Goal: Book appointment/travel/reservation

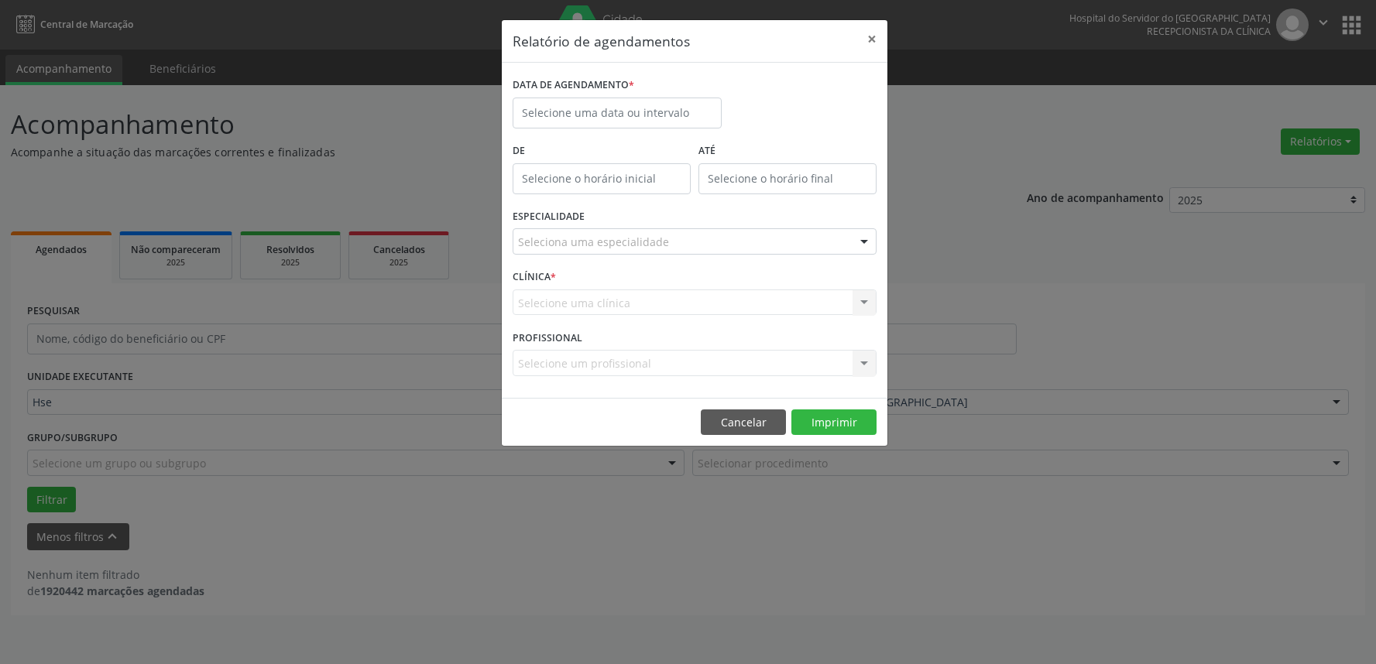
select select "8"
click at [564, 111] on input "text" at bounding box center [617, 113] width 209 height 31
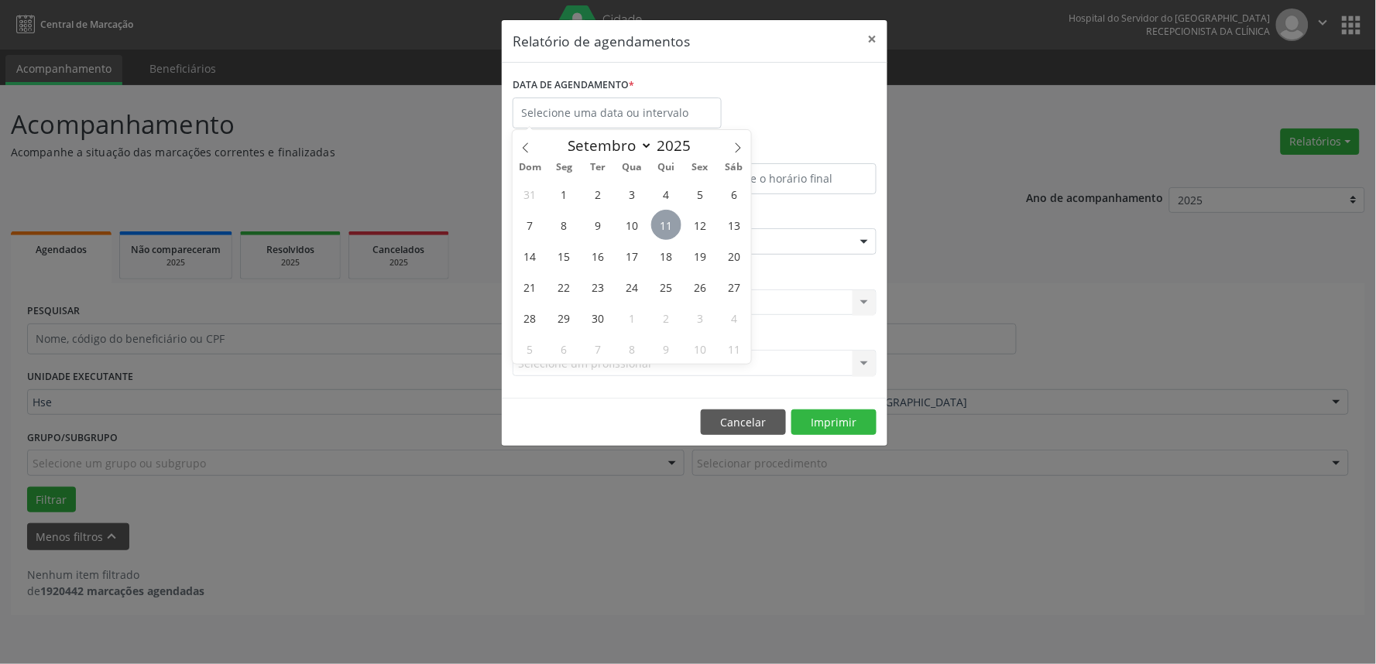
click at [662, 223] on span "11" at bounding box center [666, 225] width 30 height 30
type input "[DATE]"
click at [661, 225] on span "11" at bounding box center [666, 225] width 30 height 30
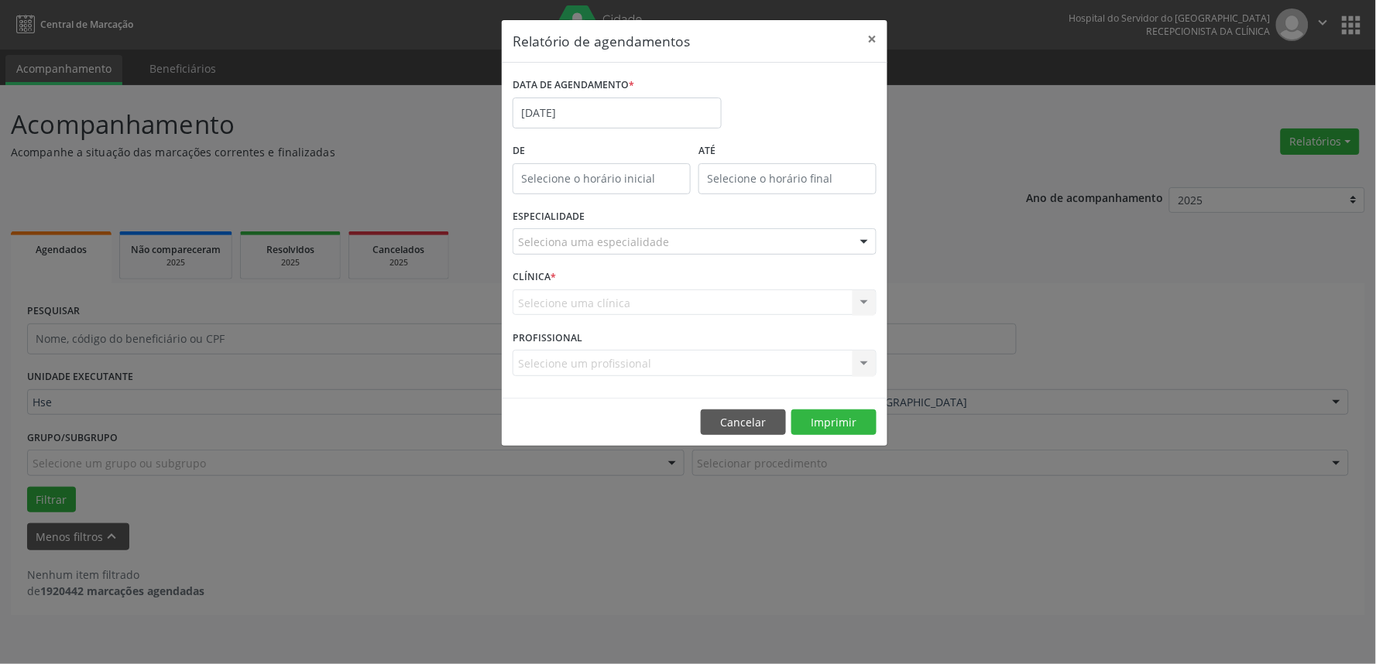
type input "12:00"
click at [602, 179] on input "12:00" at bounding box center [602, 178] width 178 height 31
click at [562, 217] on input "12" at bounding box center [571, 212] width 117 height 31
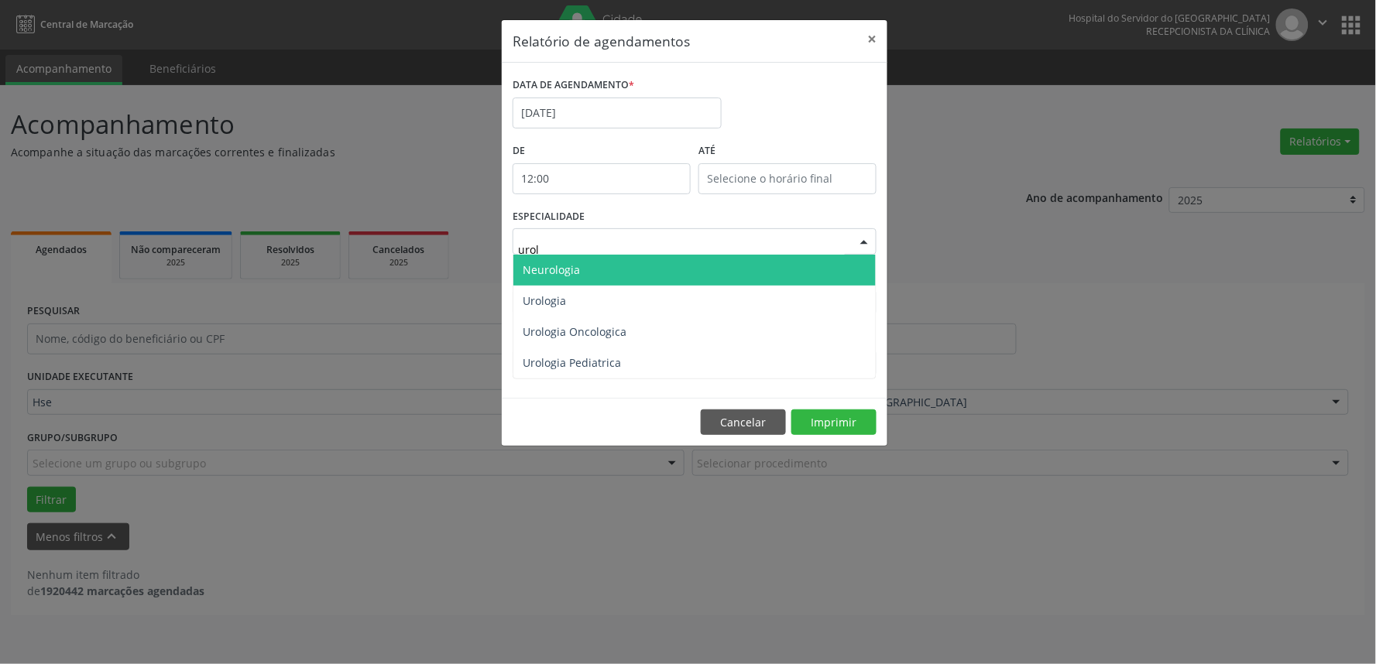
type input "urolo"
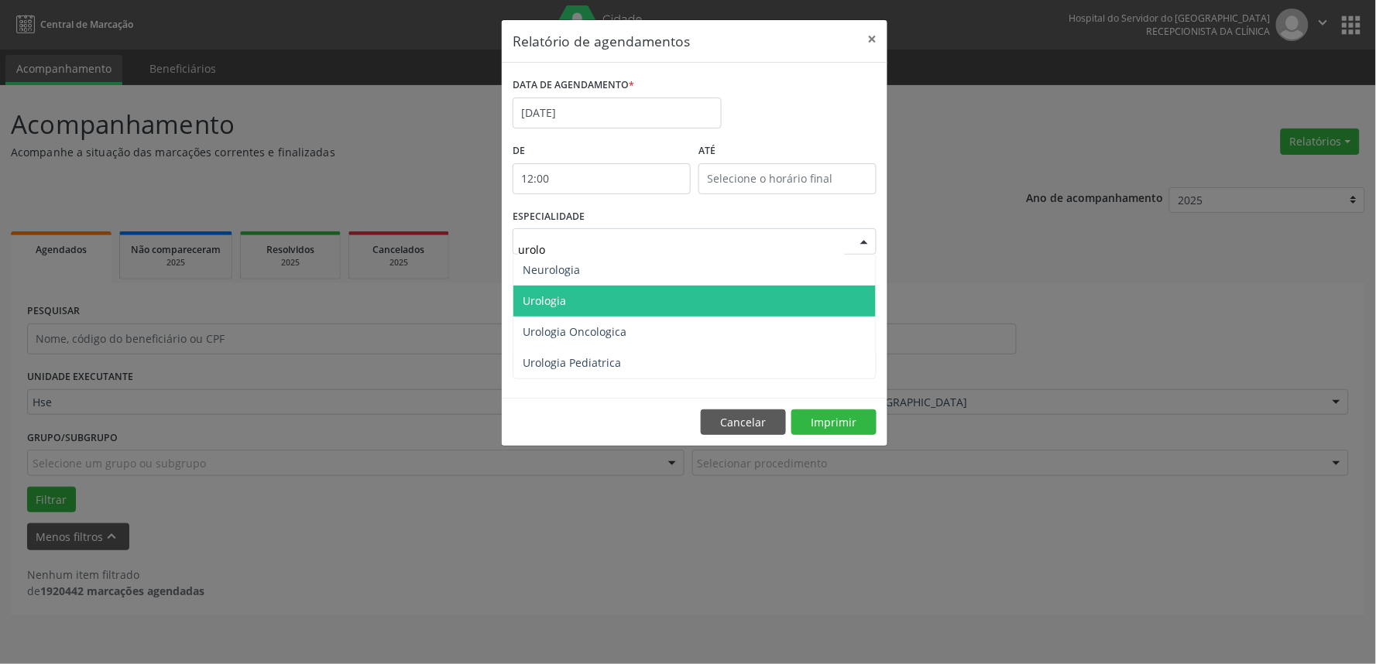
click at [552, 305] on span "Urologia" at bounding box center [544, 300] width 43 height 15
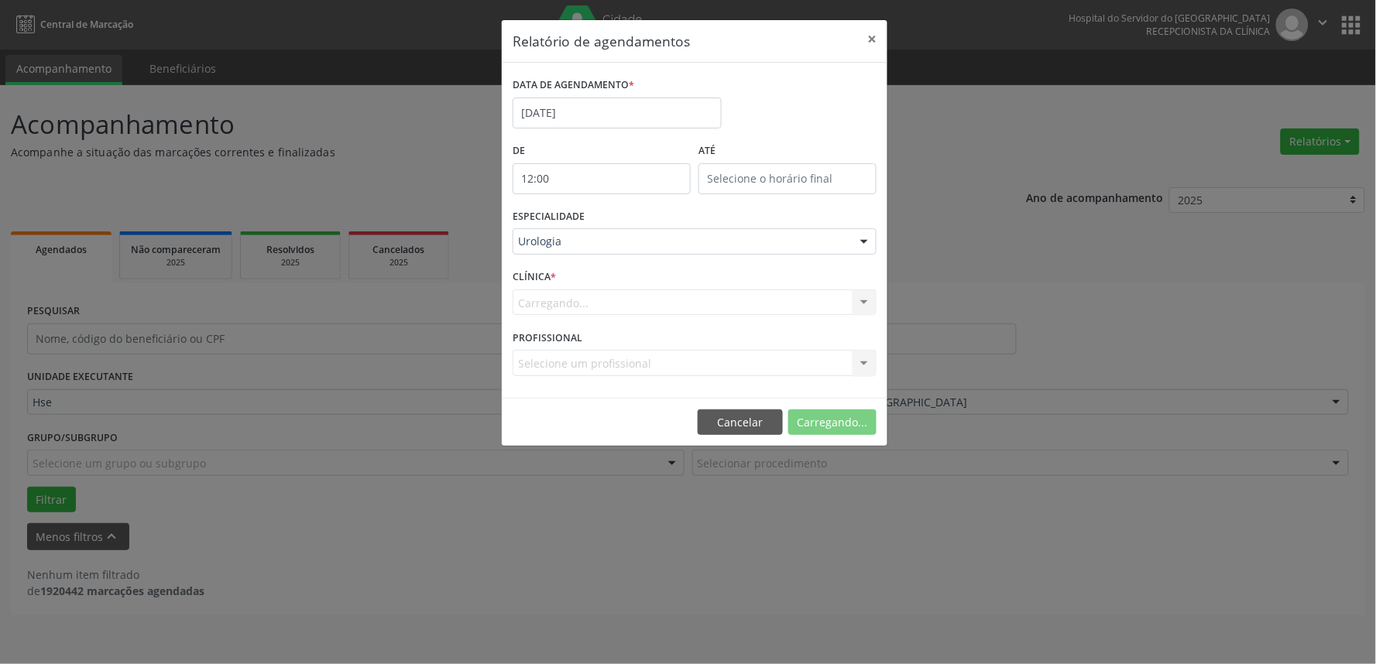
click at [651, 293] on div "Carregando... Hse Nenhum resultado encontrado para: " " Não há nenhuma opção pa…" at bounding box center [695, 303] width 364 height 26
click at [698, 302] on div "Selecione uma clínica" at bounding box center [695, 303] width 364 height 26
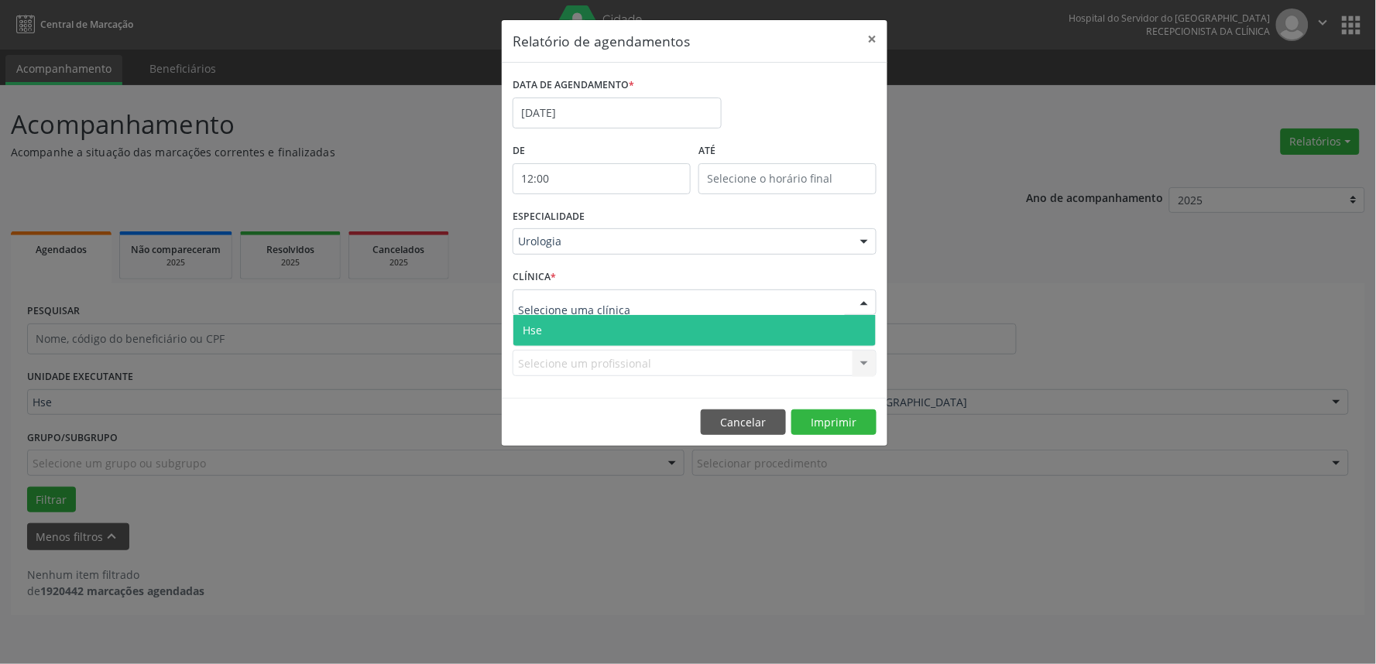
click at [577, 336] on span "Hse" at bounding box center [694, 330] width 362 height 31
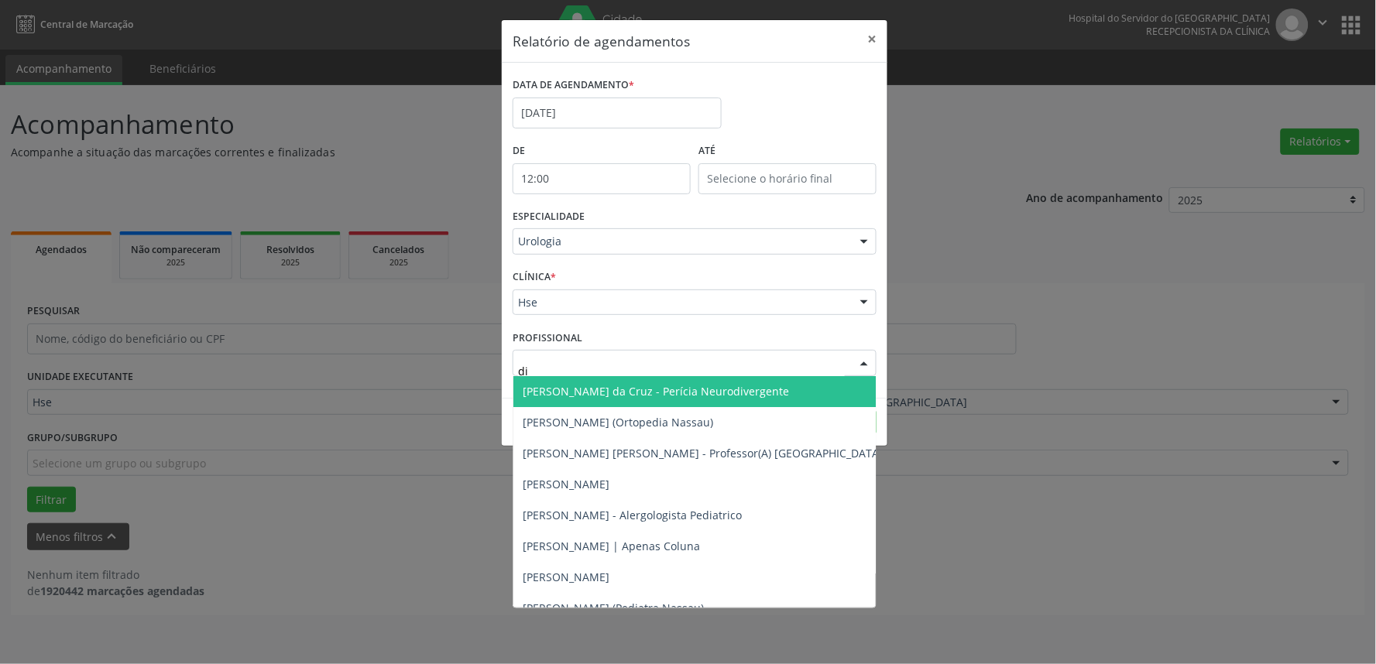
type input "dim"
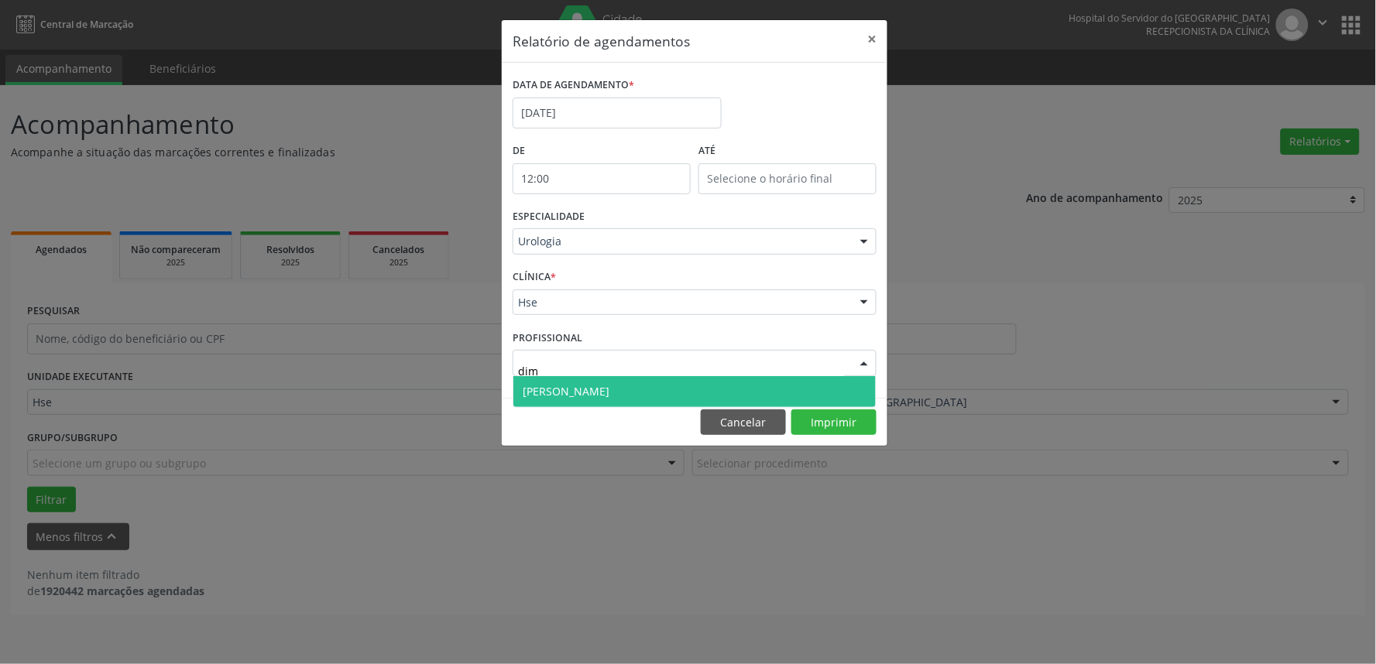
click at [551, 388] on span "[PERSON_NAME]" at bounding box center [566, 391] width 87 height 15
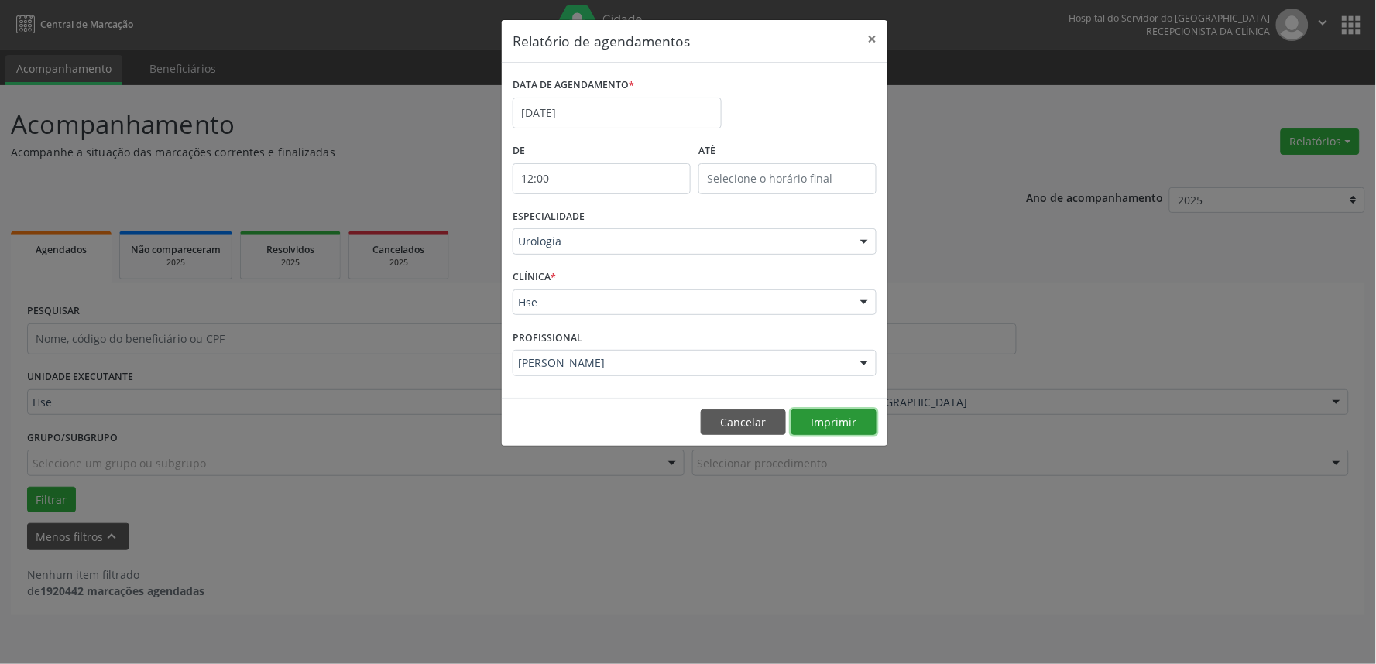
click at [824, 420] on button "Imprimir" at bounding box center [833, 423] width 85 height 26
